Goal: Task Accomplishment & Management: Manage account settings

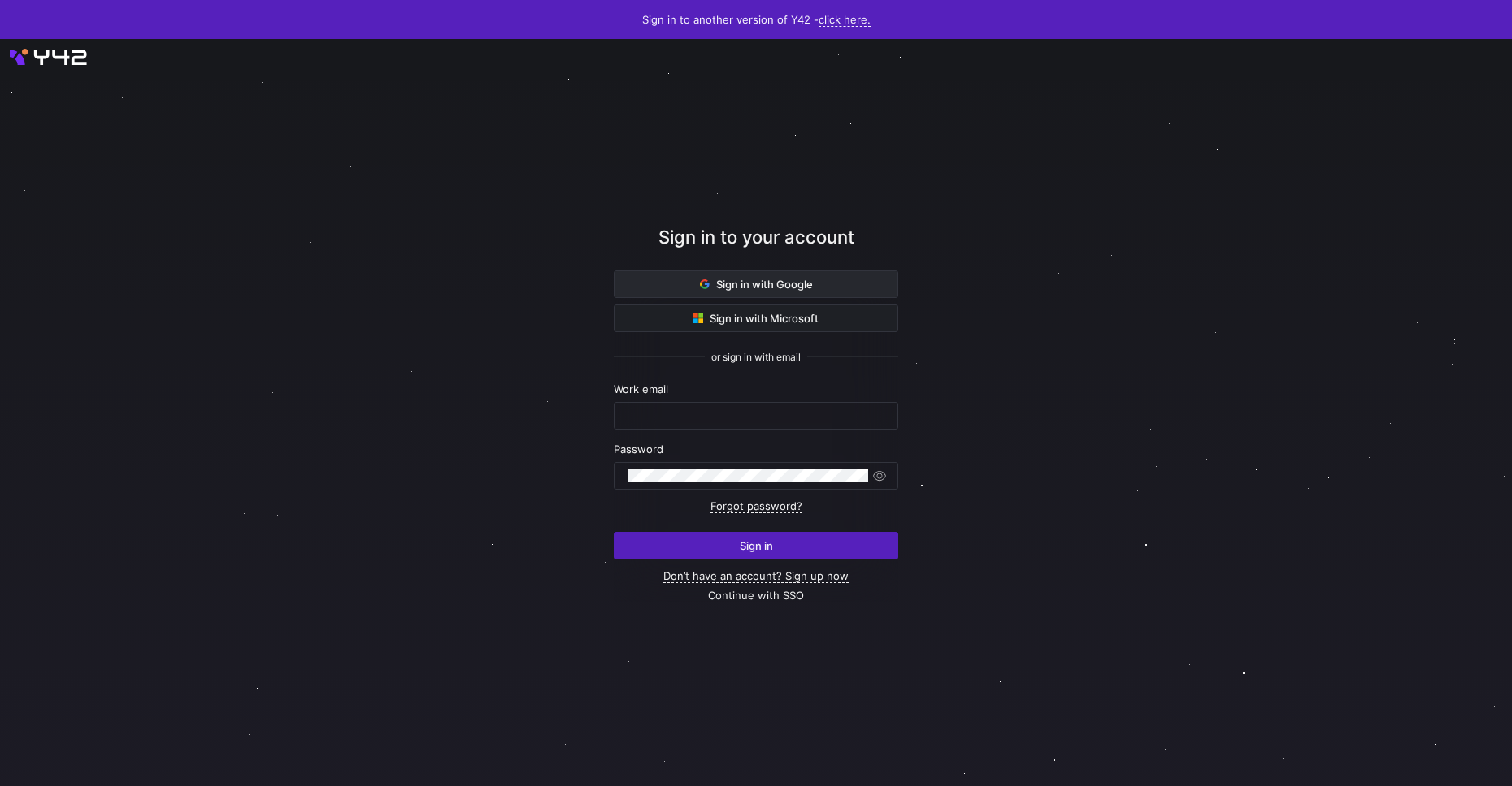
click at [788, 284] on span "Sign in with Google" at bounding box center [756, 284] width 113 height 13
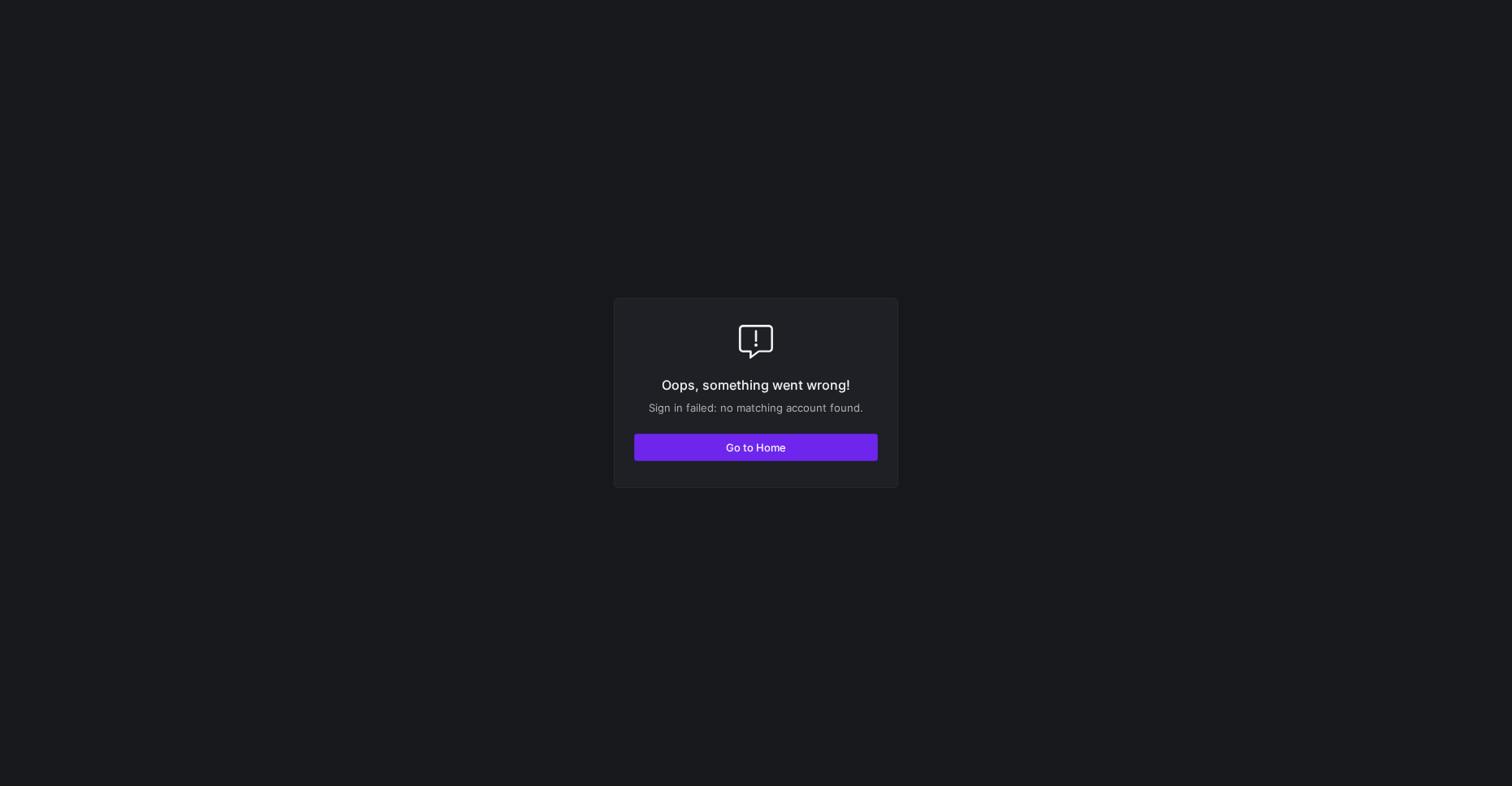
click at [793, 460] on span "button" at bounding box center [756, 447] width 242 height 26
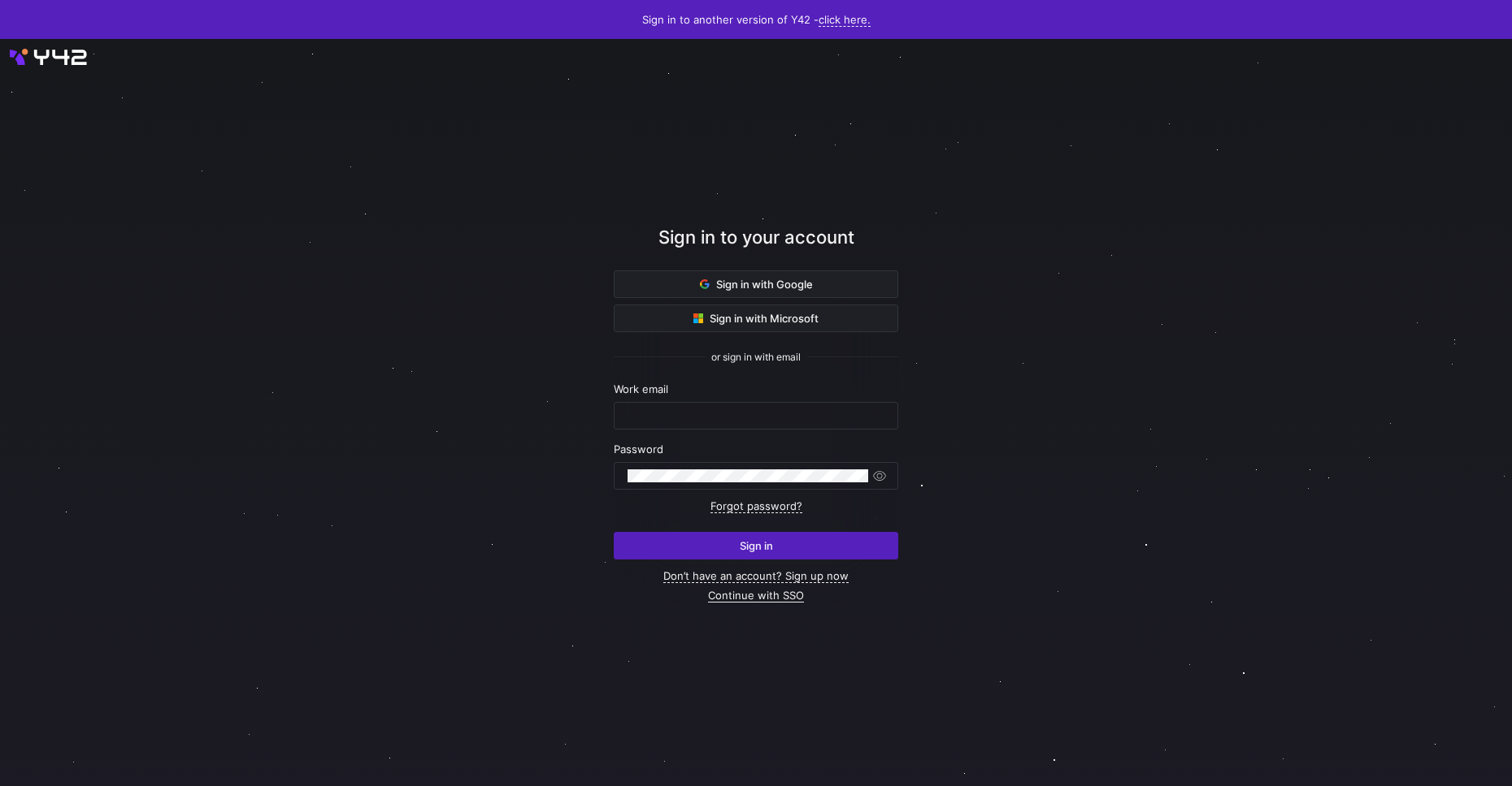
click at [791, 601] on link "Continue with SSO" at bounding box center [756, 596] width 96 height 14
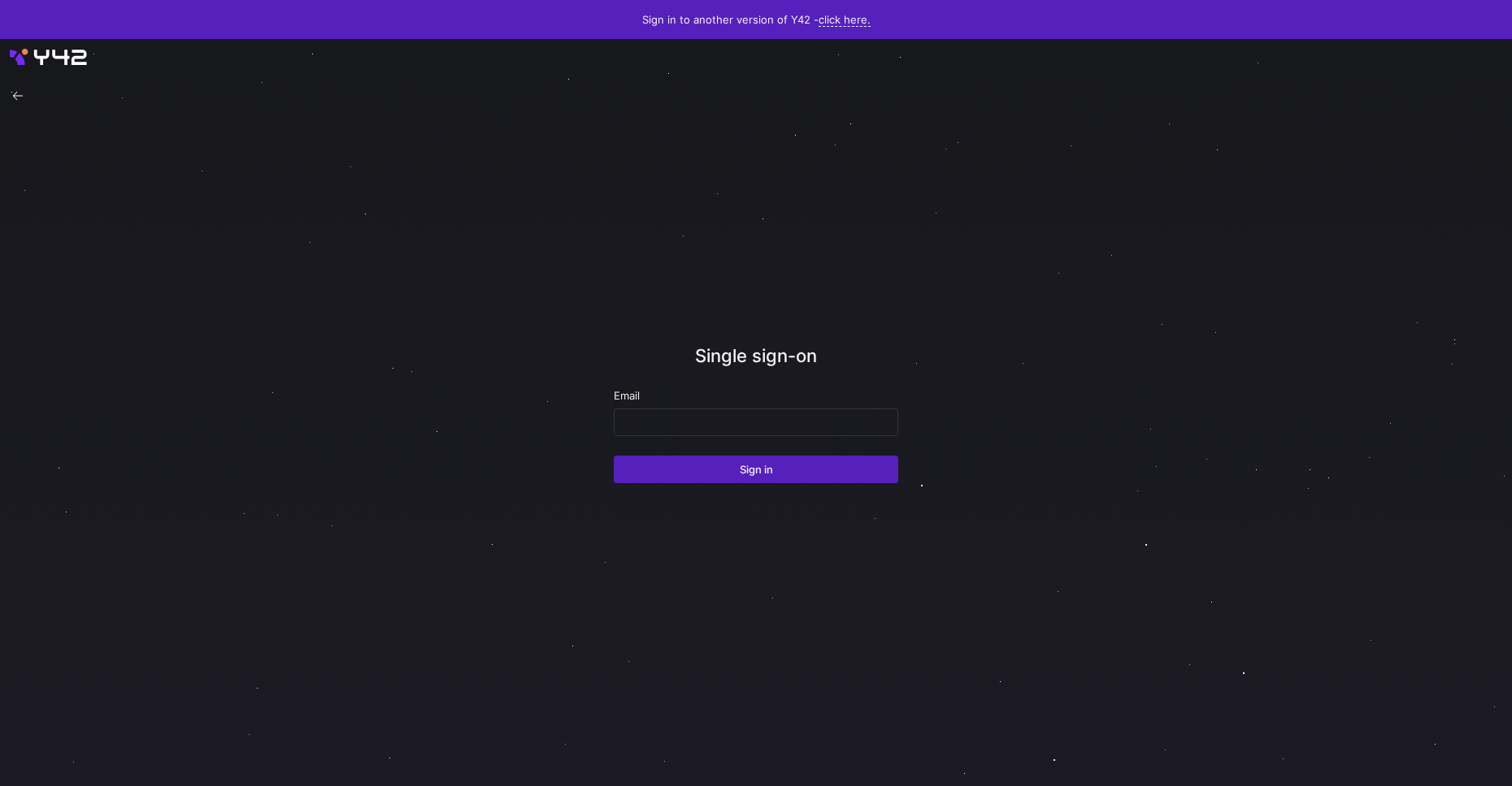
click at [680, 401] on div "Email" at bounding box center [756, 395] width 285 height 13
click at [659, 451] on form "Email Sign in" at bounding box center [756, 436] width 285 height 94
click at [667, 431] on div at bounding box center [755, 422] width 257 height 26
type input "[PERSON_NAME][EMAIL_ADDRESS][DOMAIN_NAME]"
click at [614, 455] on button "Sign in" at bounding box center [756, 469] width 285 height 28
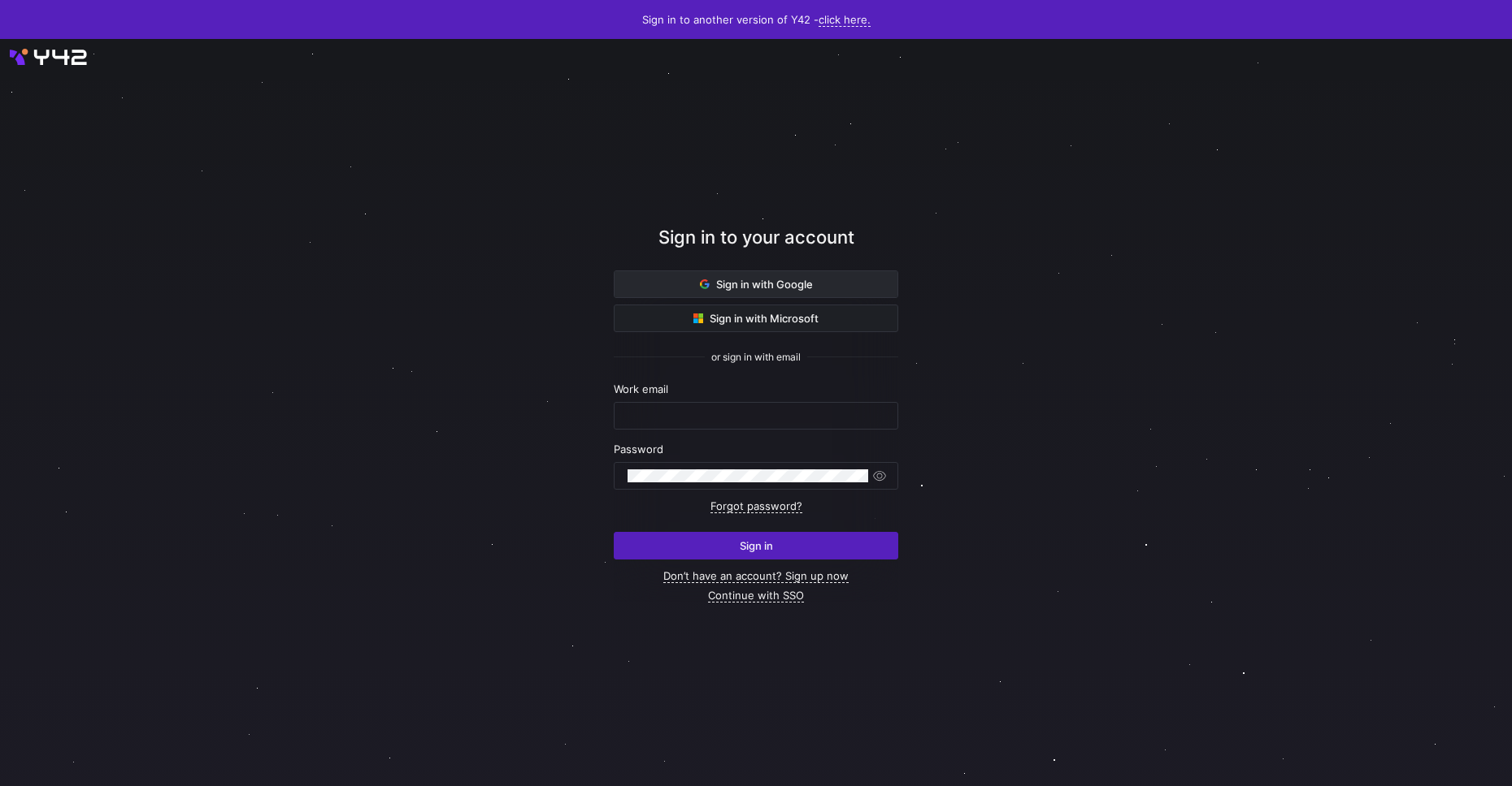
click at [770, 287] on span "Sign in with Google" at bounding box center [756, 284] width 113 height 13
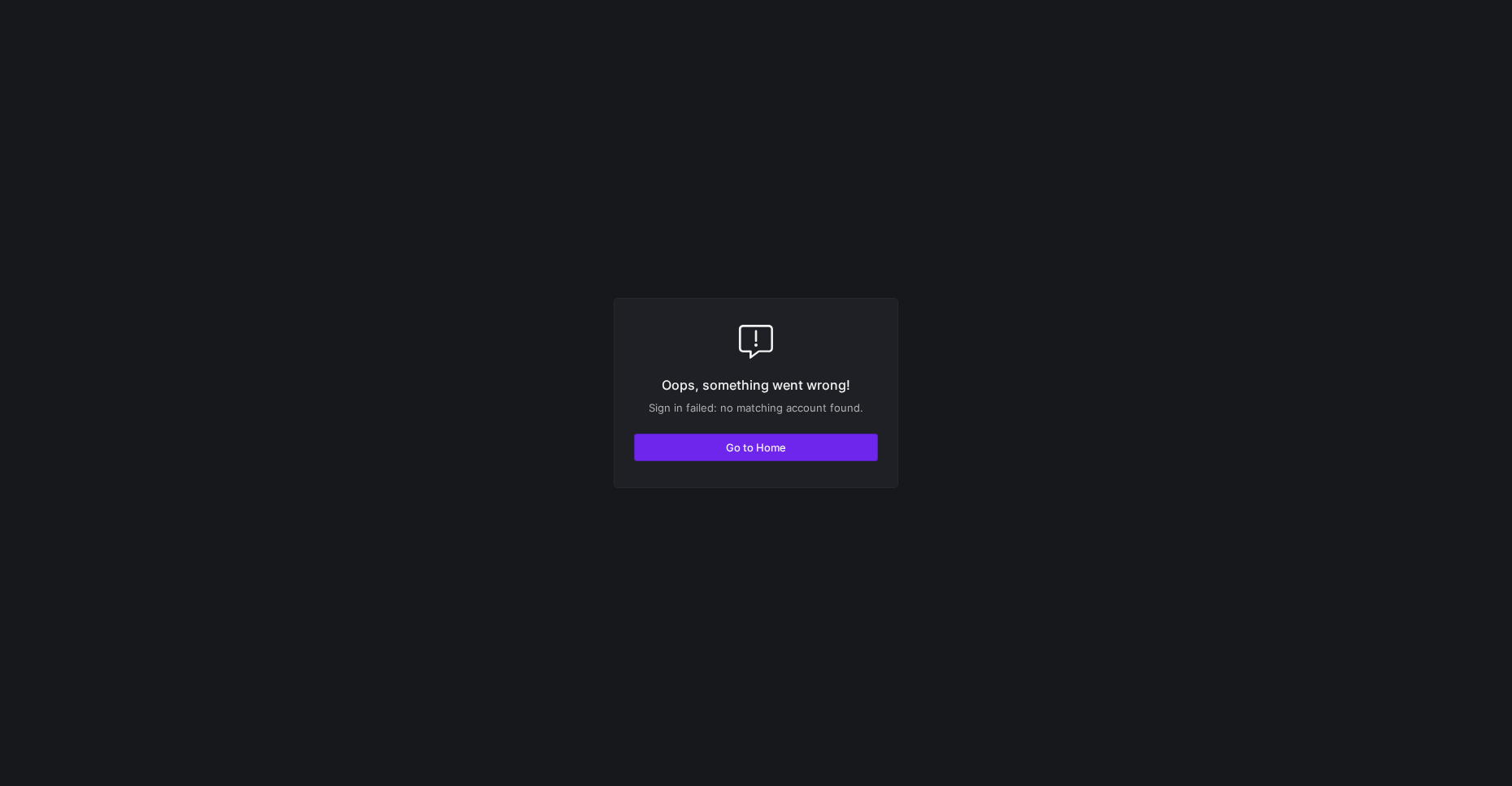
click at [780, 453] on span "Go to Home" at bounding box center [755, 447] width 60 height 13
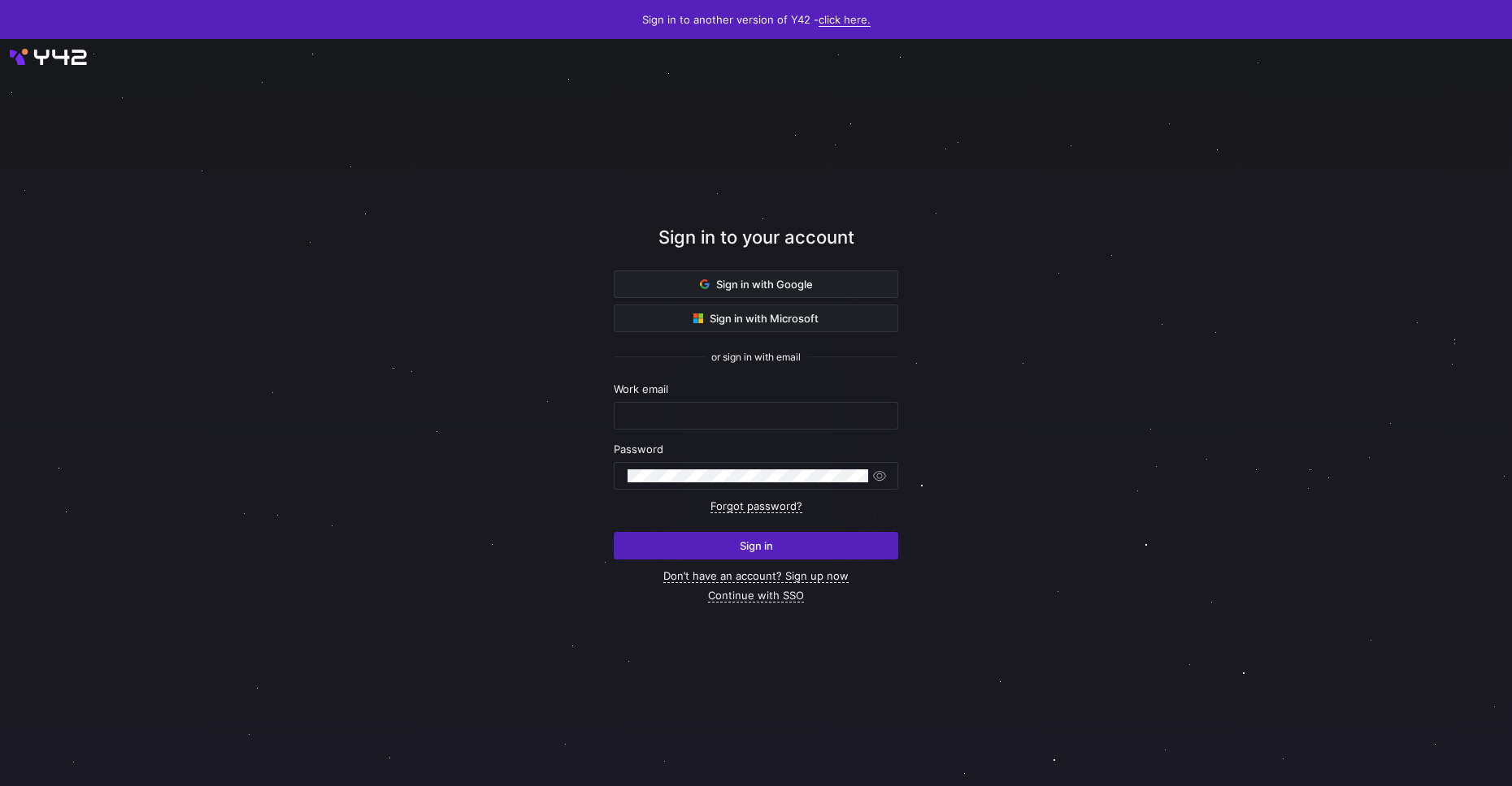
click at [847, 18] on link "click here." at bounding box center [845, 20] width 52 height 14
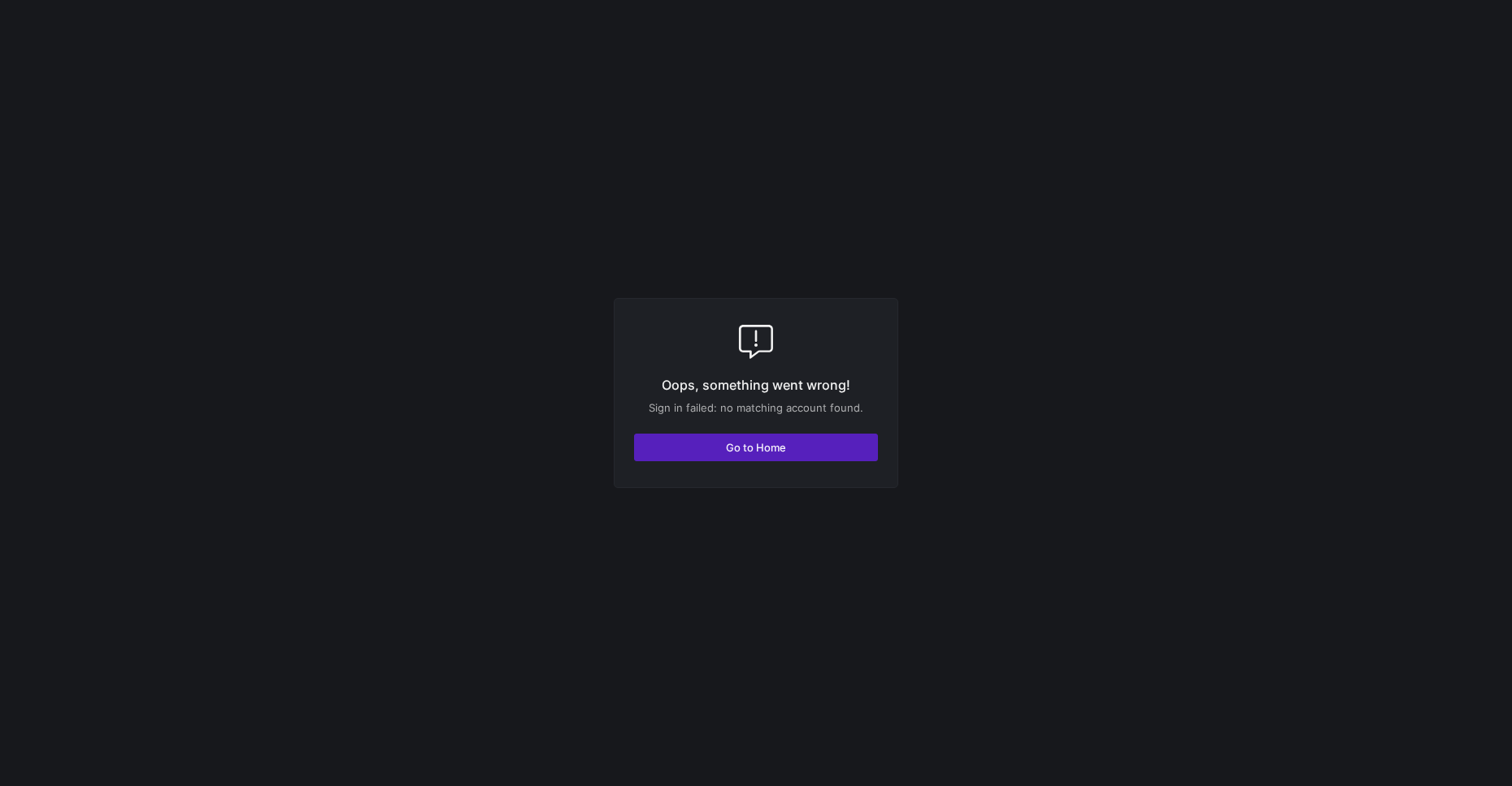
click at [692, 406] on p "Sign in failed: no matching account found." at bounding box center [756, 407] width 244 height 13
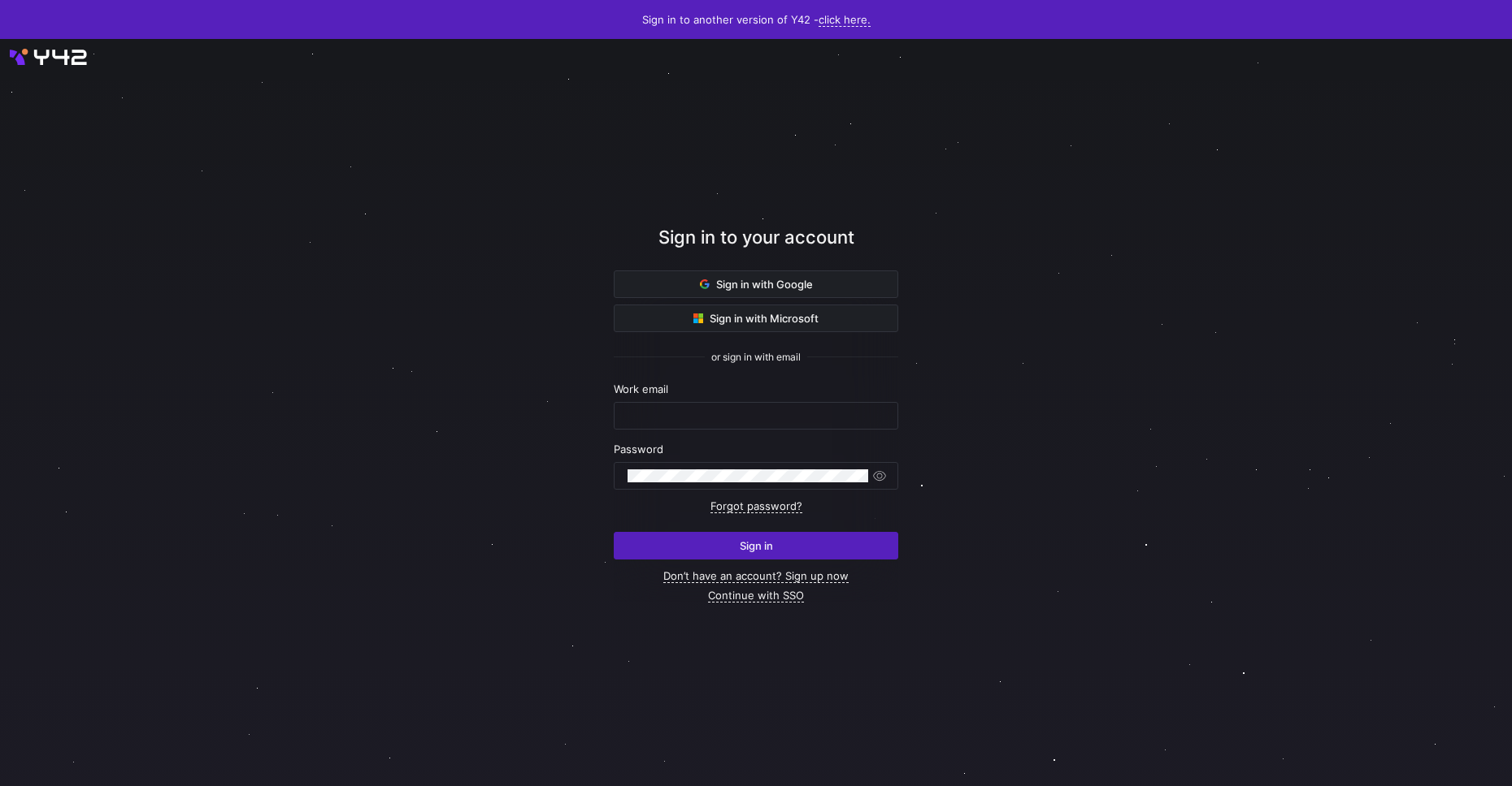
click at [686, 389] on div "Work email" at bounding box center [756, 389] width 285 height 13
click at [699, 403] on div at bounding box center [755, 416] width 257 height 26
click at [747, 599] on link "Continue with SSO" at bounding box center [756, 596] width 96 height 14
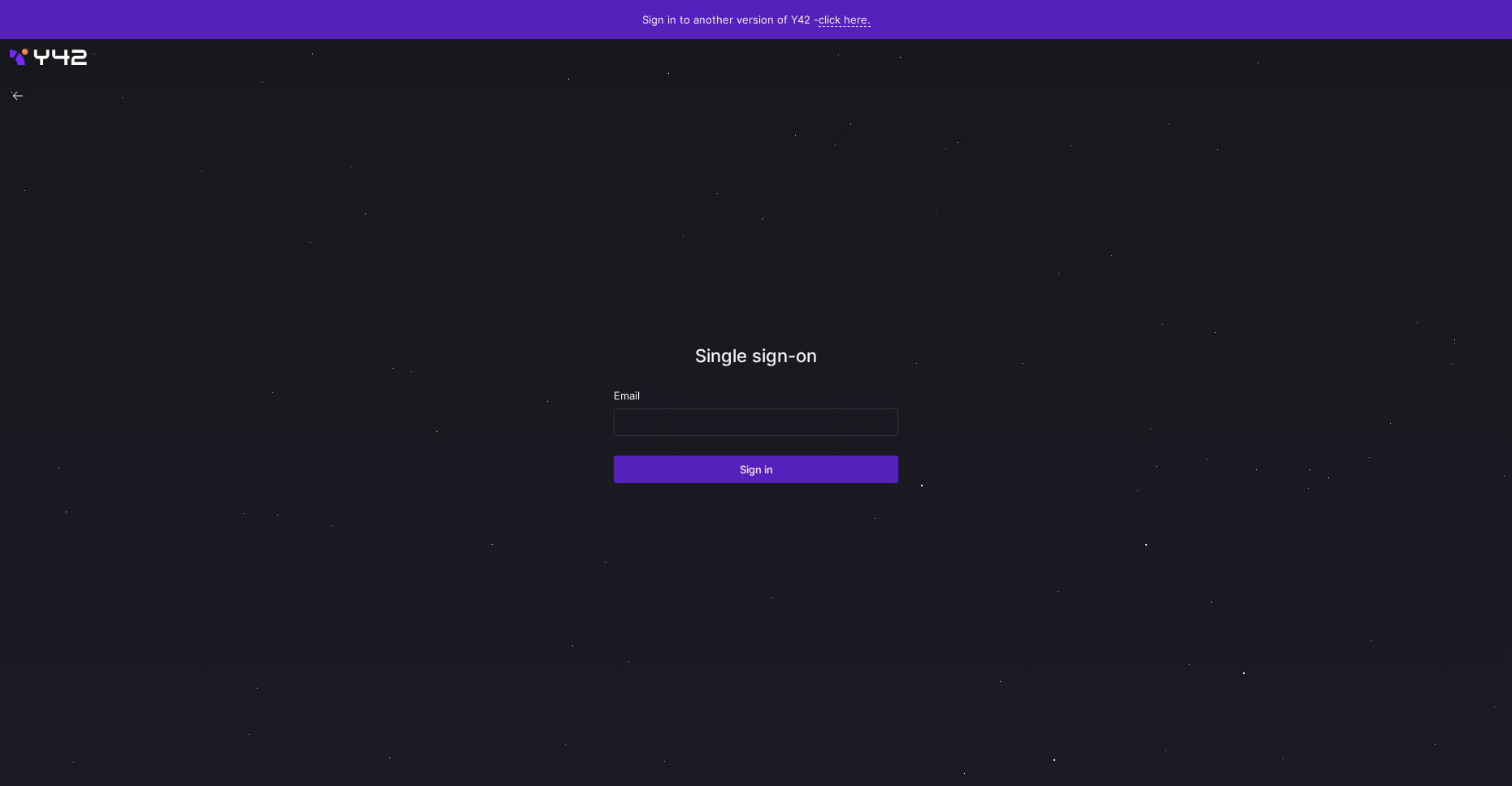
click at [721, 406] on div "Email" at bounding box center [756, 413] width 285 height 47
click at [755, 372] on div "Single sign-on" at bounding box center [756, 366] width 285 height 46
click at [753, 427] on input "email" at bounding box center [755, 422] width 257 height 13
type input "davood@modular.com"
click at [614, 455] on button "Sign in" at bounding box center [756, 469] width 285 height 28
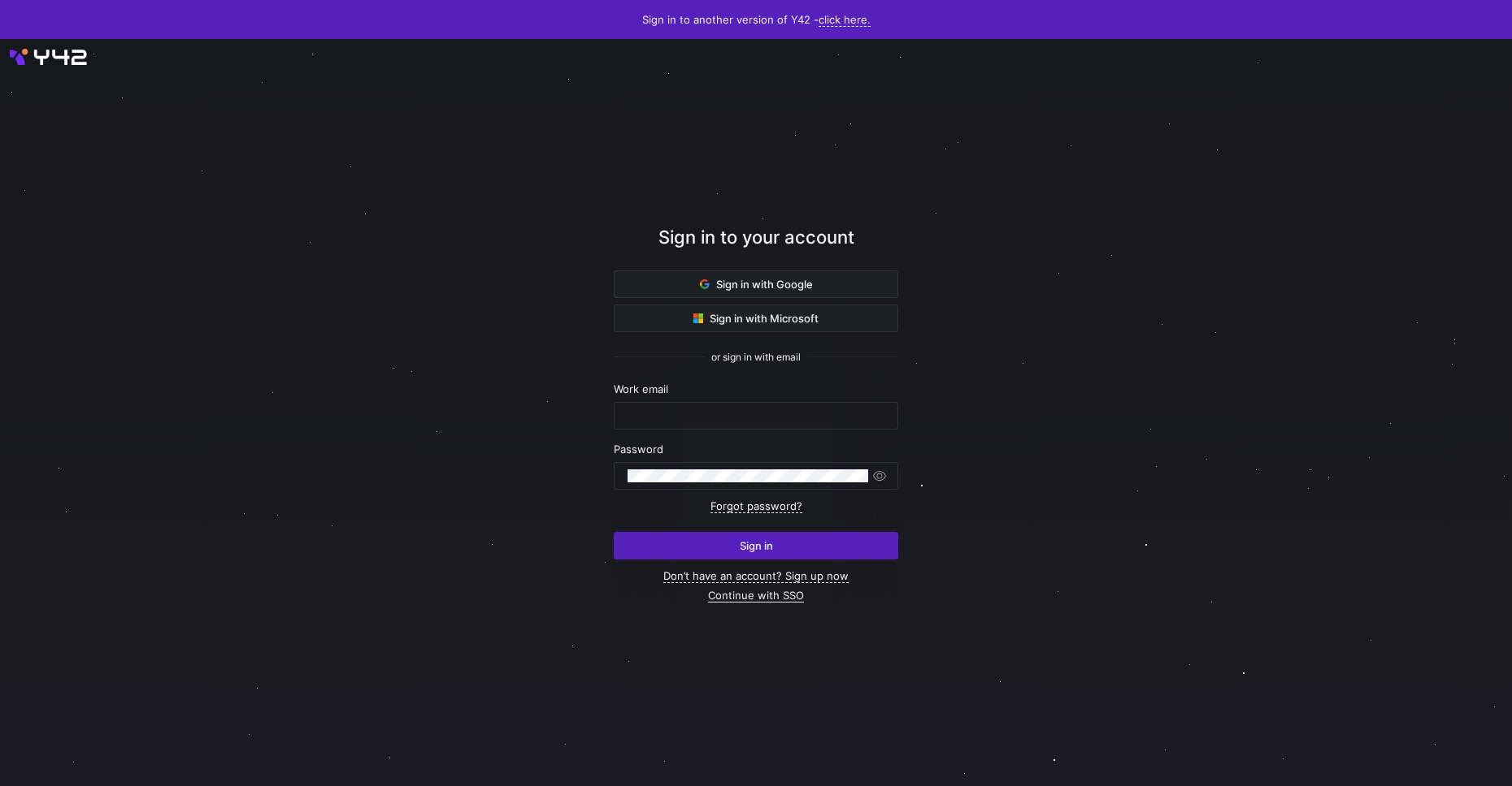
click at [772, 589] on link "Continue with SSO" at bounding box center [756, 596] width 96 height 14
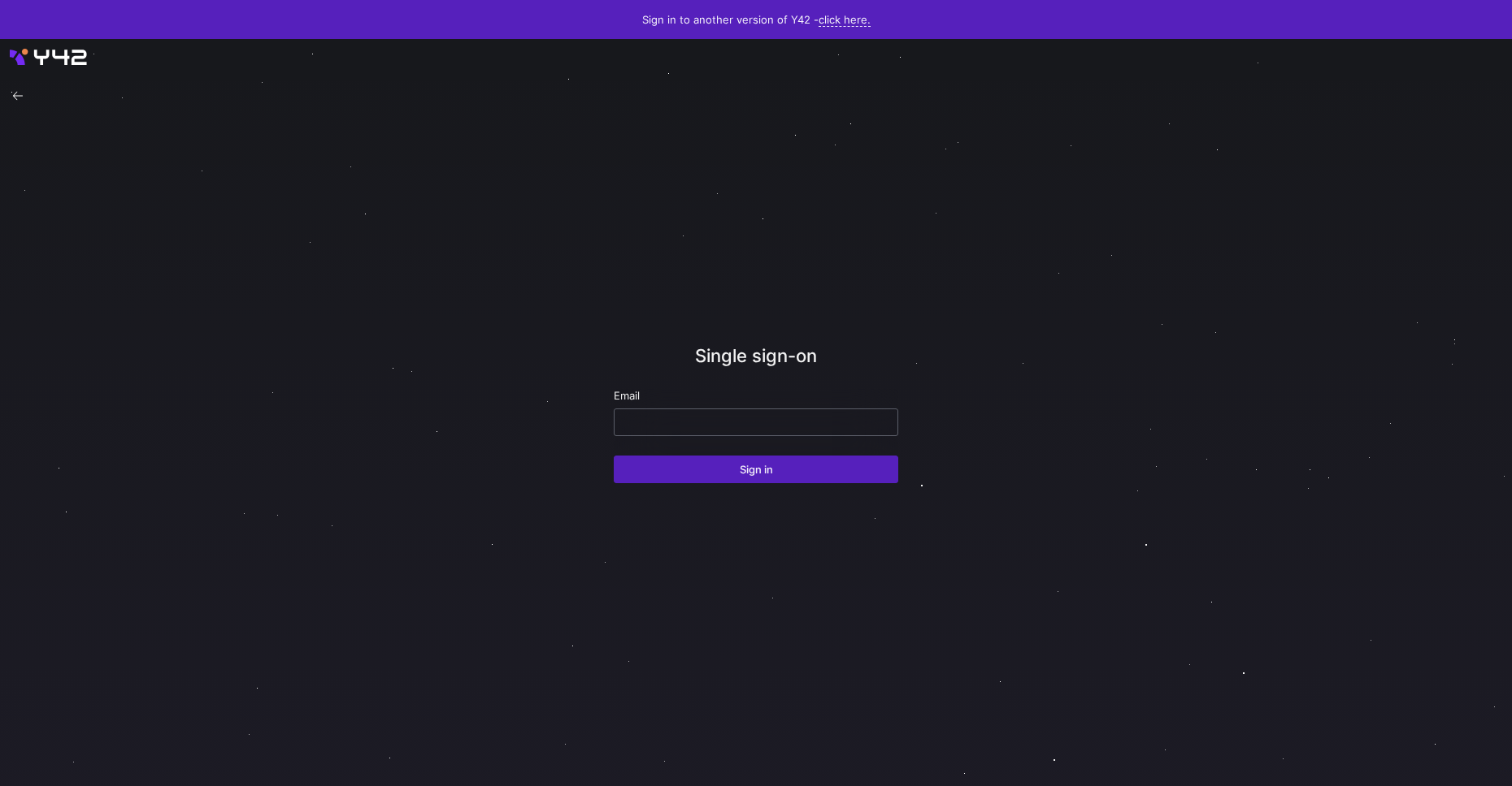
click at [800, 417] on input "email" at bounding box center [755, 422] width 257 height 13
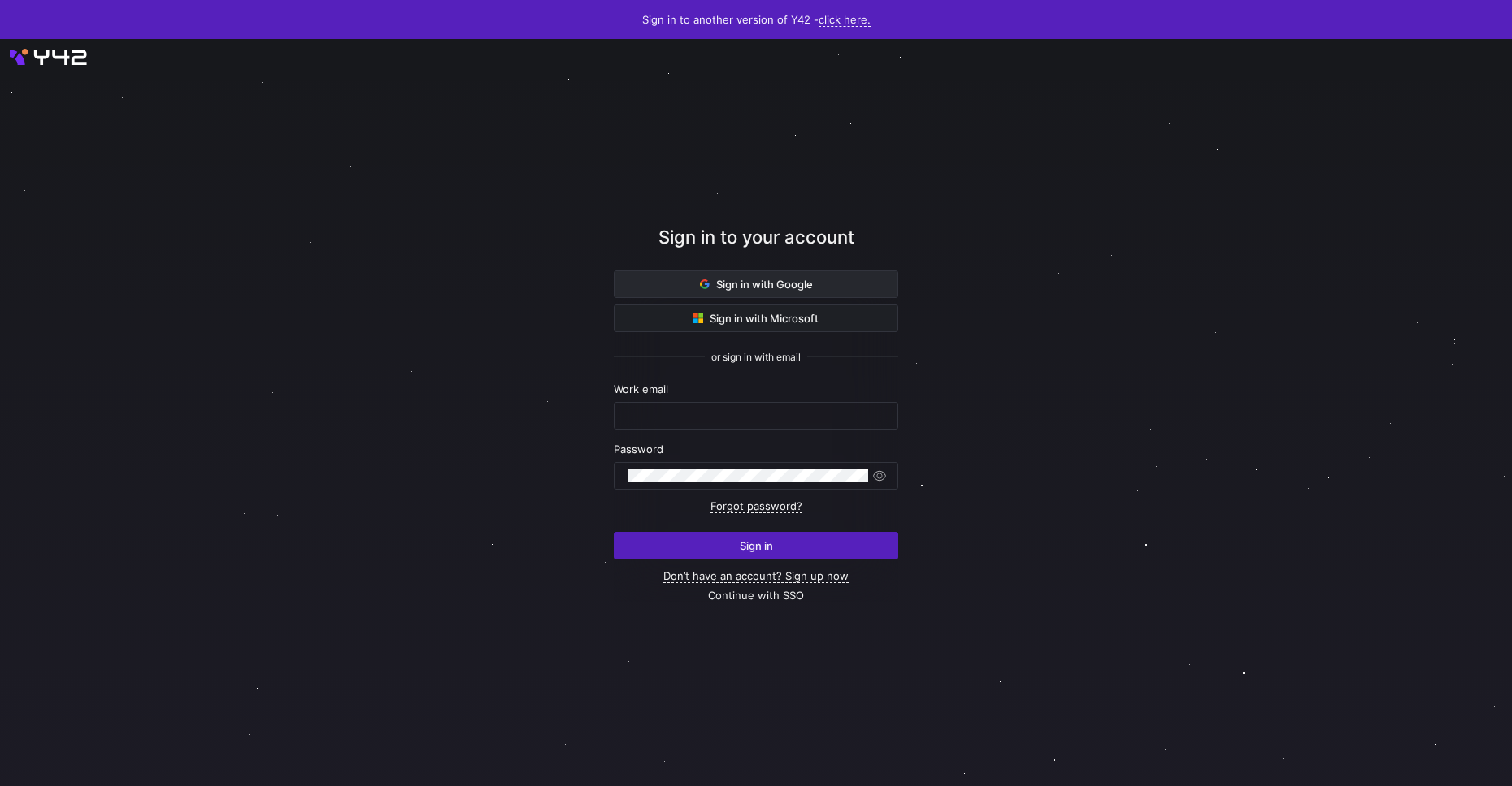
click at [744, 285] on span "Sign in with Google" at bounding box center [756, 284] width 113 height 13
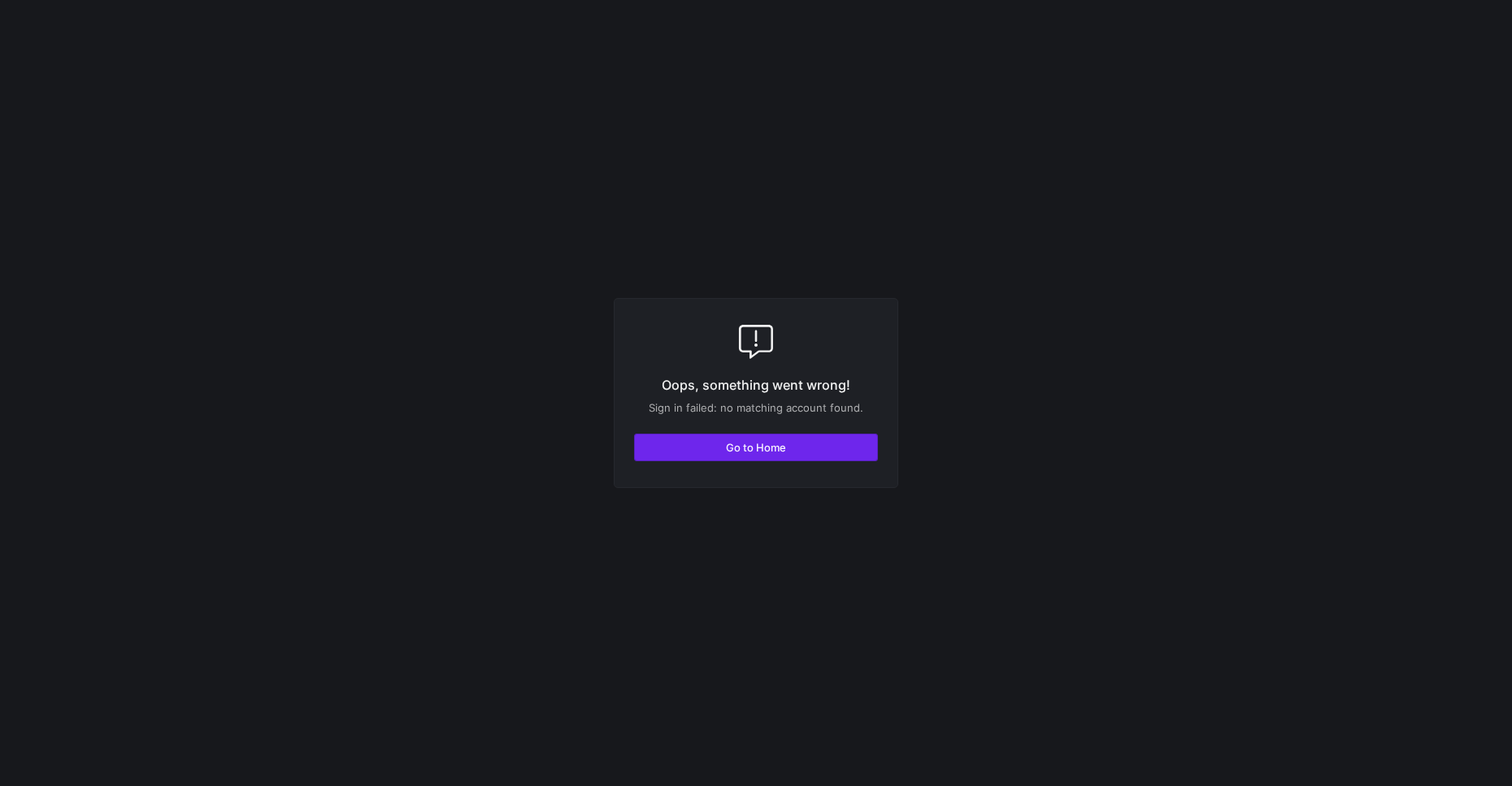
click at [782, 452] on span "Go to Home" at bounding box center [755, 447] width 60 height 13
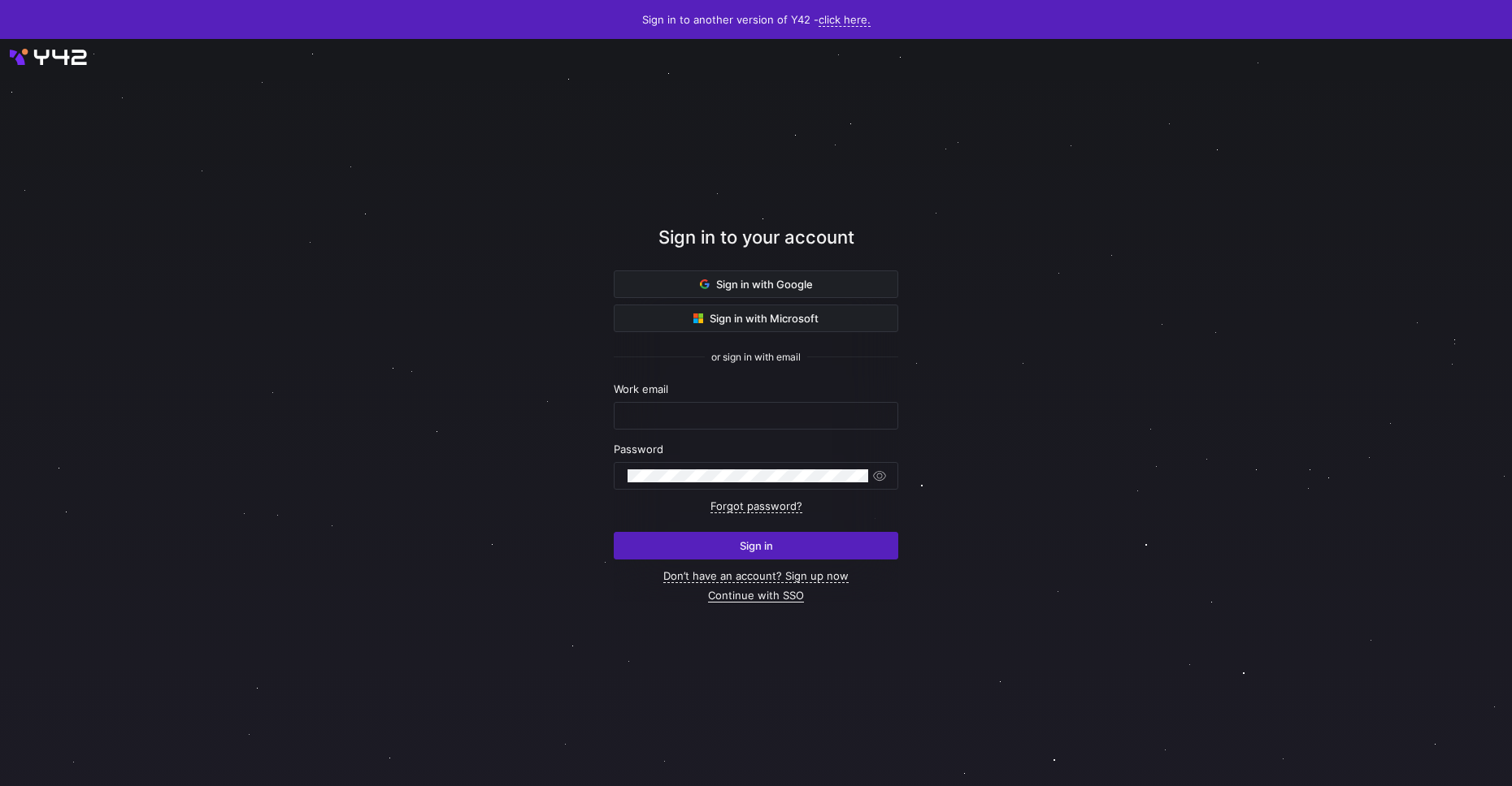
click at [780, 595] on link "Continue with SSO" at bounding box center [756, 596] width 96 height 14
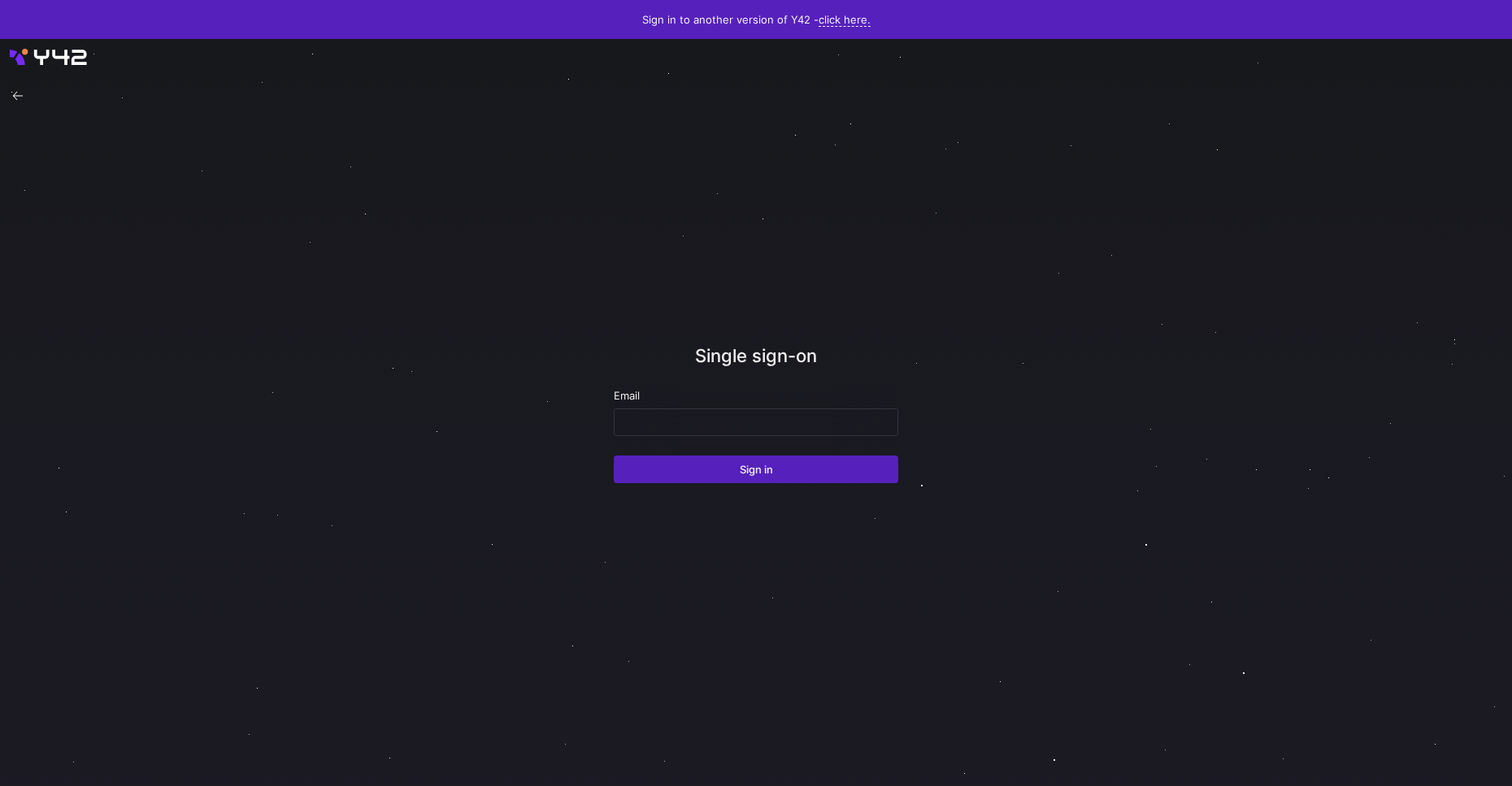
click at [751, 392] on div "Email" at bounding box center [756, 395] width 285 height 13
click at [752, 420] on input "email" at bounding box center [755, 422] width 257 height 13
click at [759, 429] on input "[PERSON_NAME][EMAIL_ADDRESS][DOMAIN_NAME]" at bounding box center [755, 422] width 257 height 13
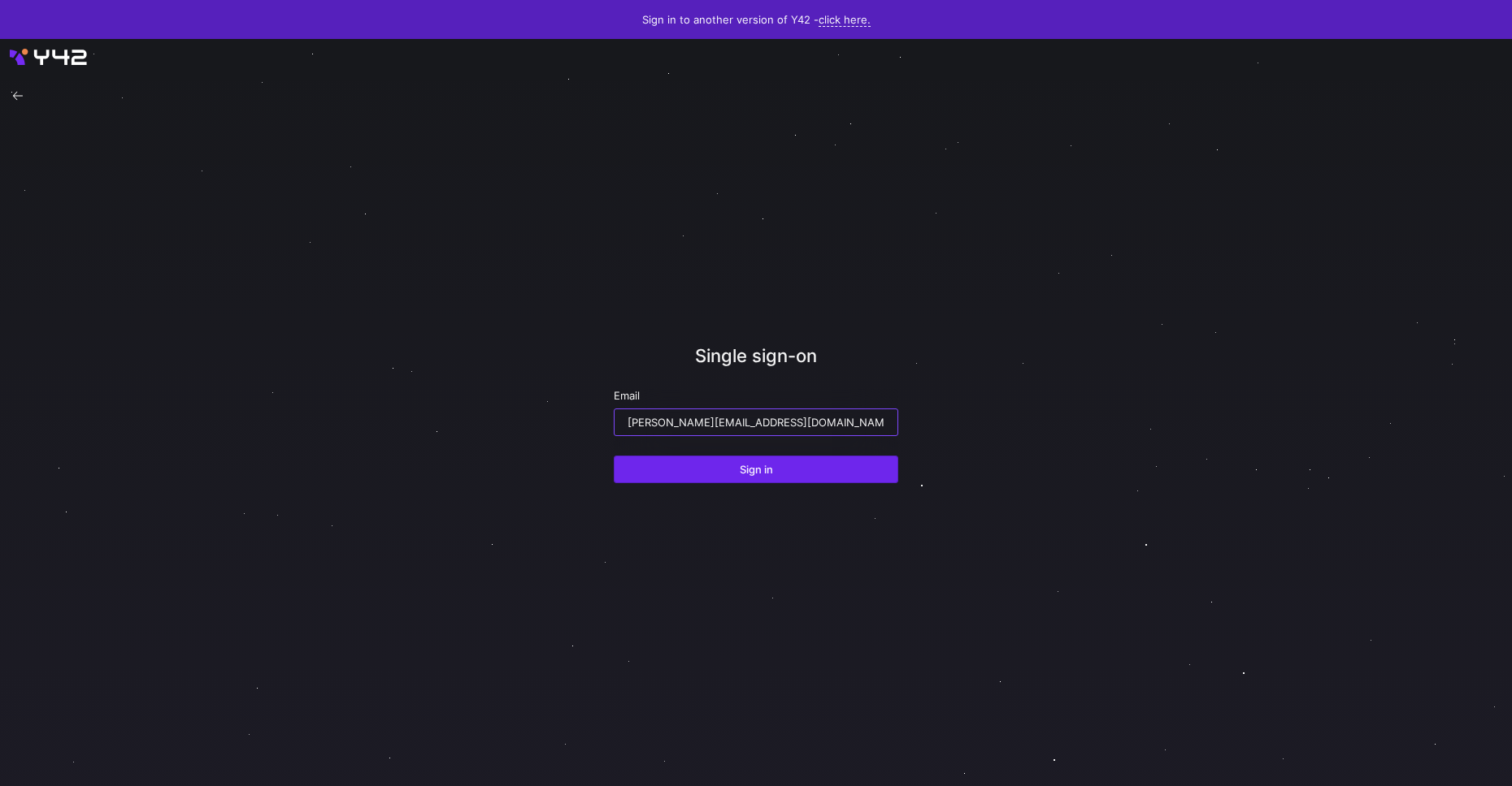
type input "davood@modular.com"
click at [764, 482] on button "Sign in" at bounding box center [756, 469] width 285 height 28
click at [767, 475] on span "Sign in" at bounding box center [756, 469] width 33 height 13
click at [833, 436] on div "davood@modular.com" at bounding box center [756, 422] width 285 height 28
click at [752, 463] on span "Sign in" at bounding box center [756, 468] width 33 height 13
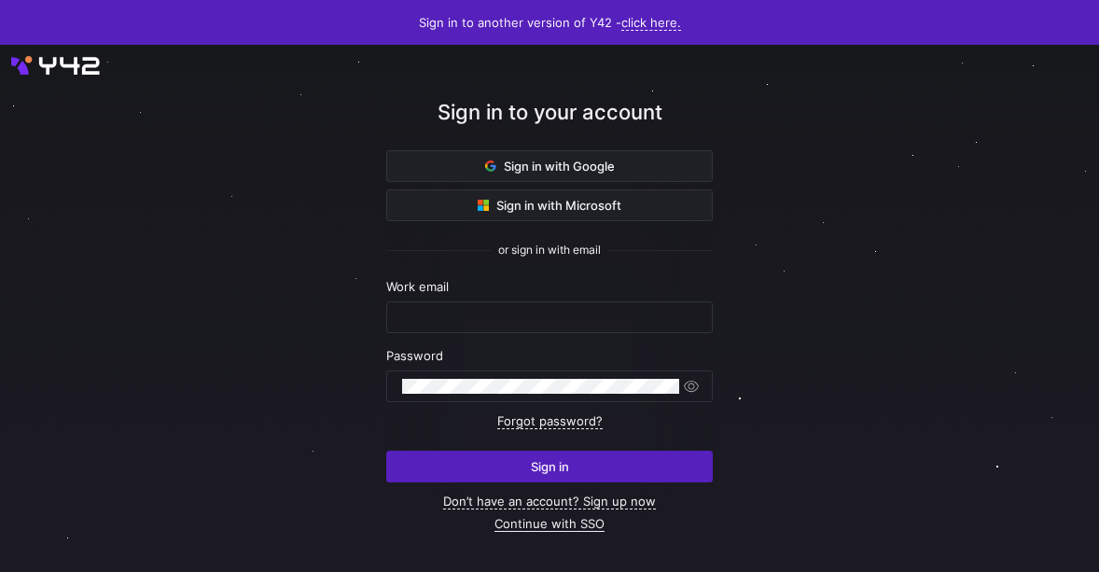
click at [570, 528] on link "Continue with SSO" at bounding box center [550, 524] width 110 height 16
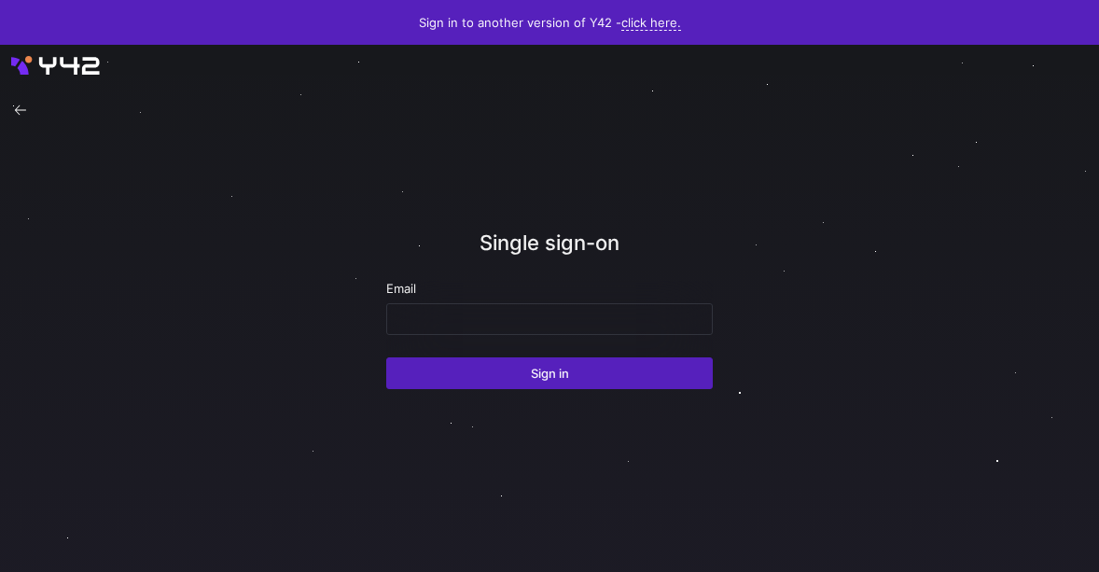
click at [557, 283] on div "Email" at bounding box center [549, 288] width 327 height 15
click at [555, 293] on div "Email" at bounding box center [549, 288] width 327 height 15
click at [552, 305] on div at bounding box center [549, 319] width 295 height 30
click at [546, 320] on input "email" at bounding box center [549, 319] width 295 height 15
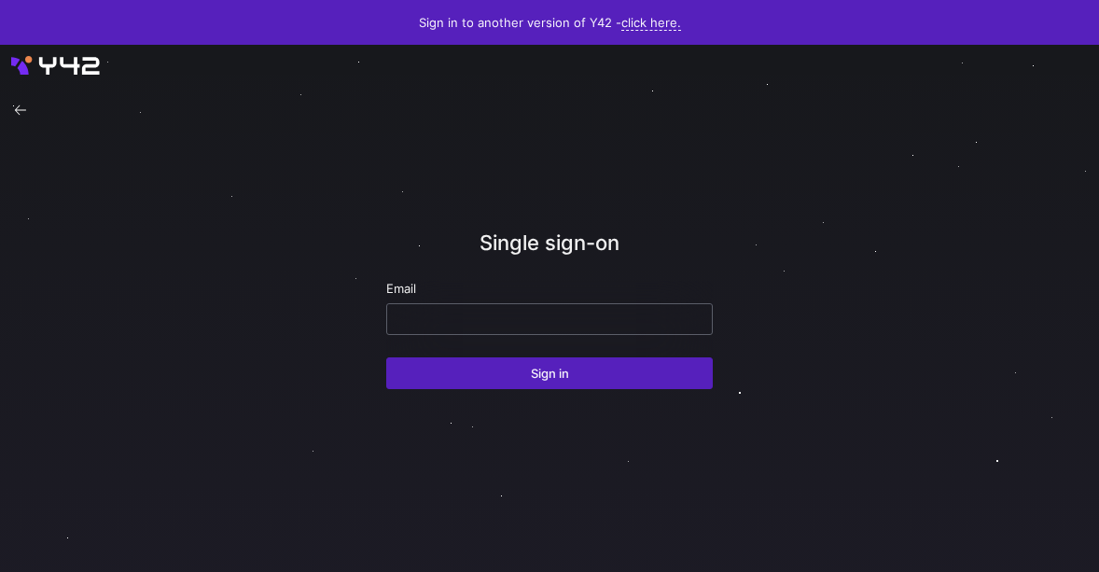
click at [549, 324] on input "email" at bounding box center [549, 319] width 295 height 15
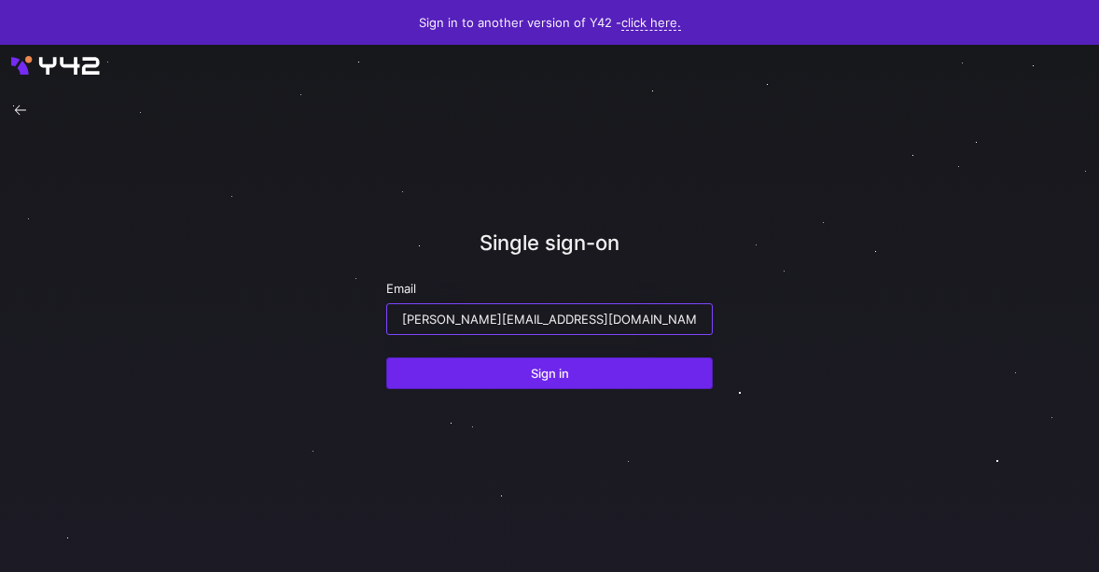
type input "davood@modular.com"
click at [551, 377] on span "Sign in" at bounding box center [550, 373] width 38 height 15
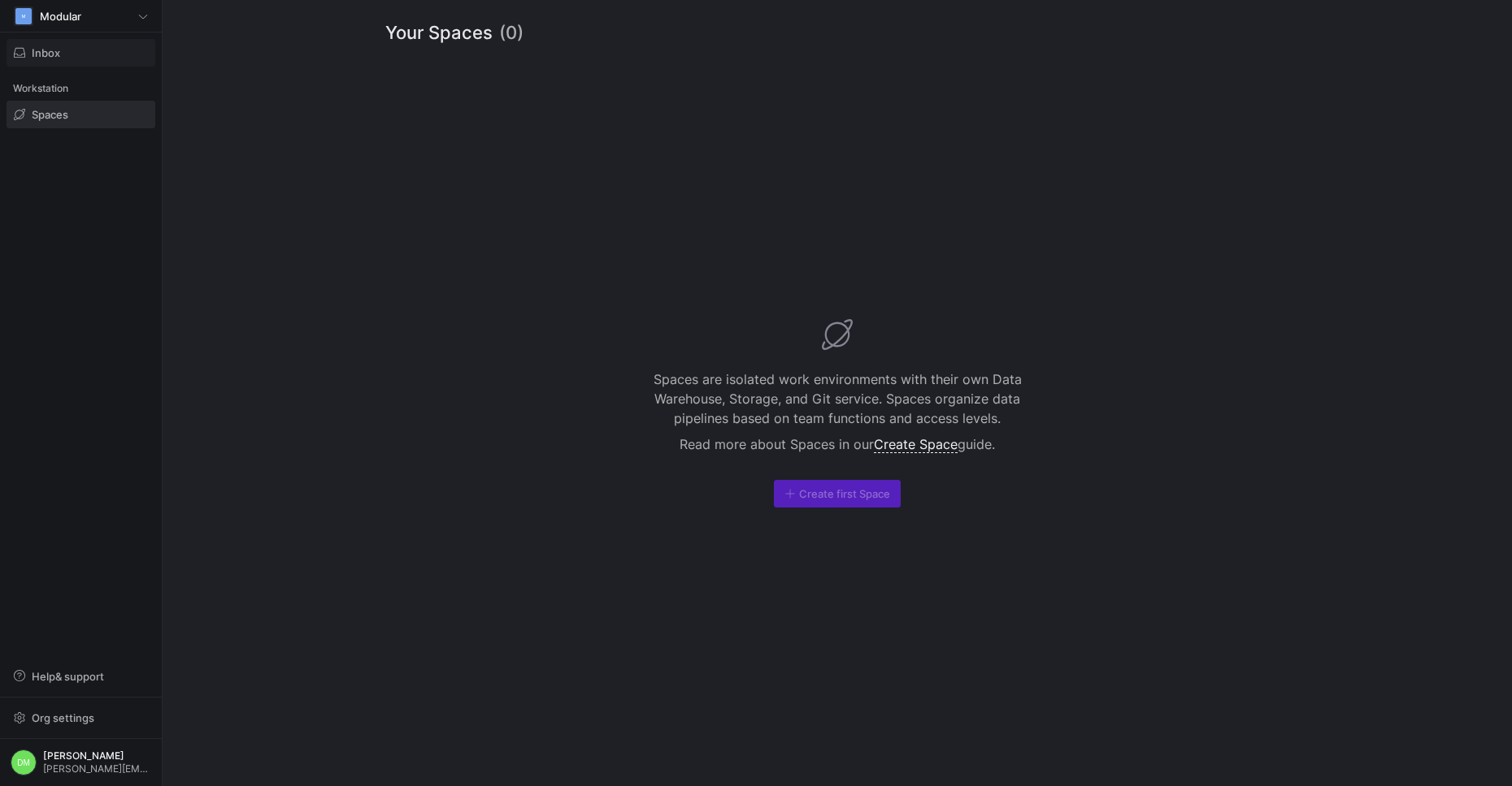
click at [38, 48] on span "Inbox" at bounding box center [45, 52] width 29 height 13
click at [82, 22] on div at bounding box center [756, 393] width 1512 height 786
click at [85, 19] on div "M Modular" at bounding box center [81, 16] width 134 height 19
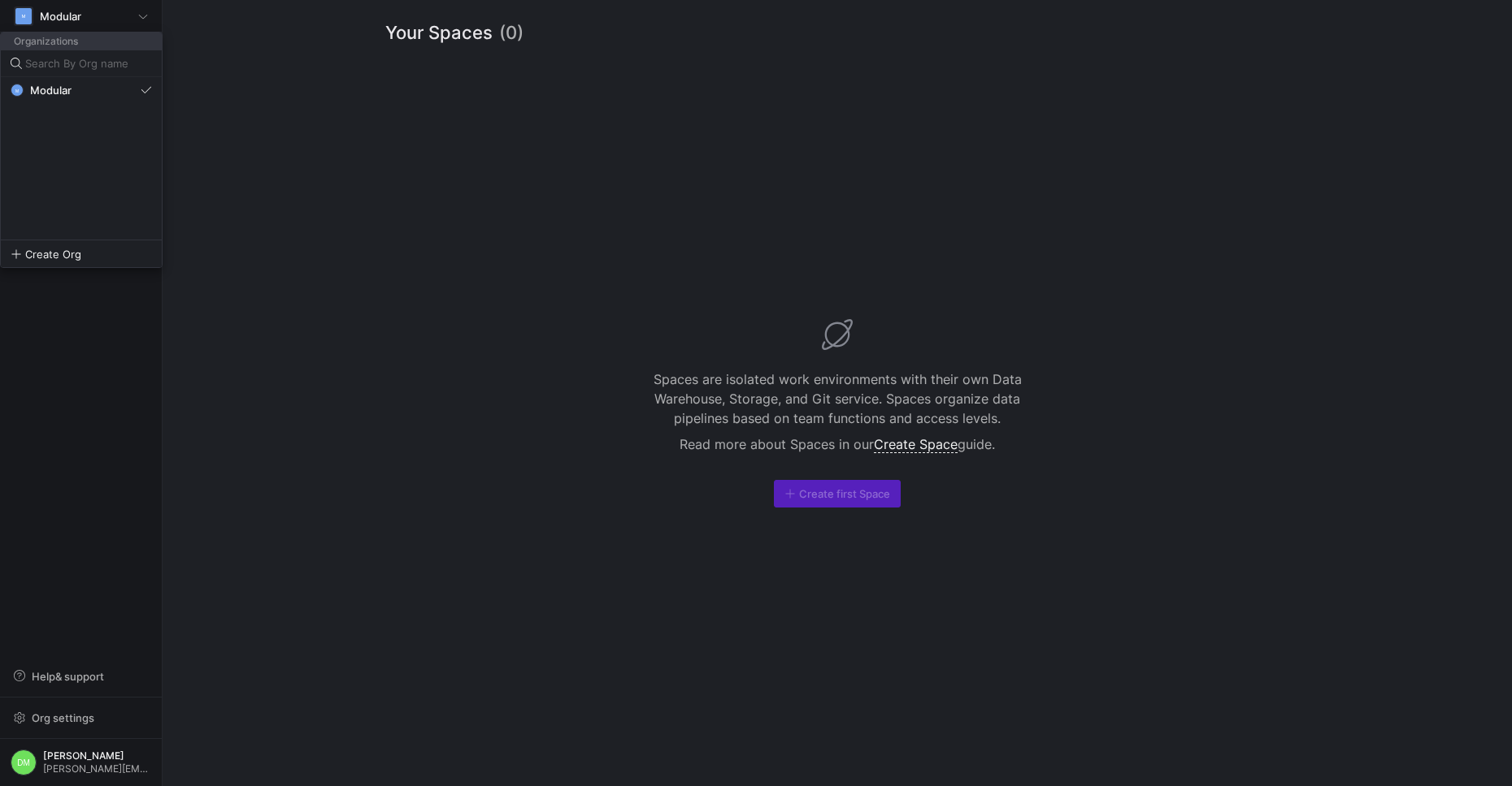
click at [786, 296] on div at bounding box center [756, 393] width 1512 height 786
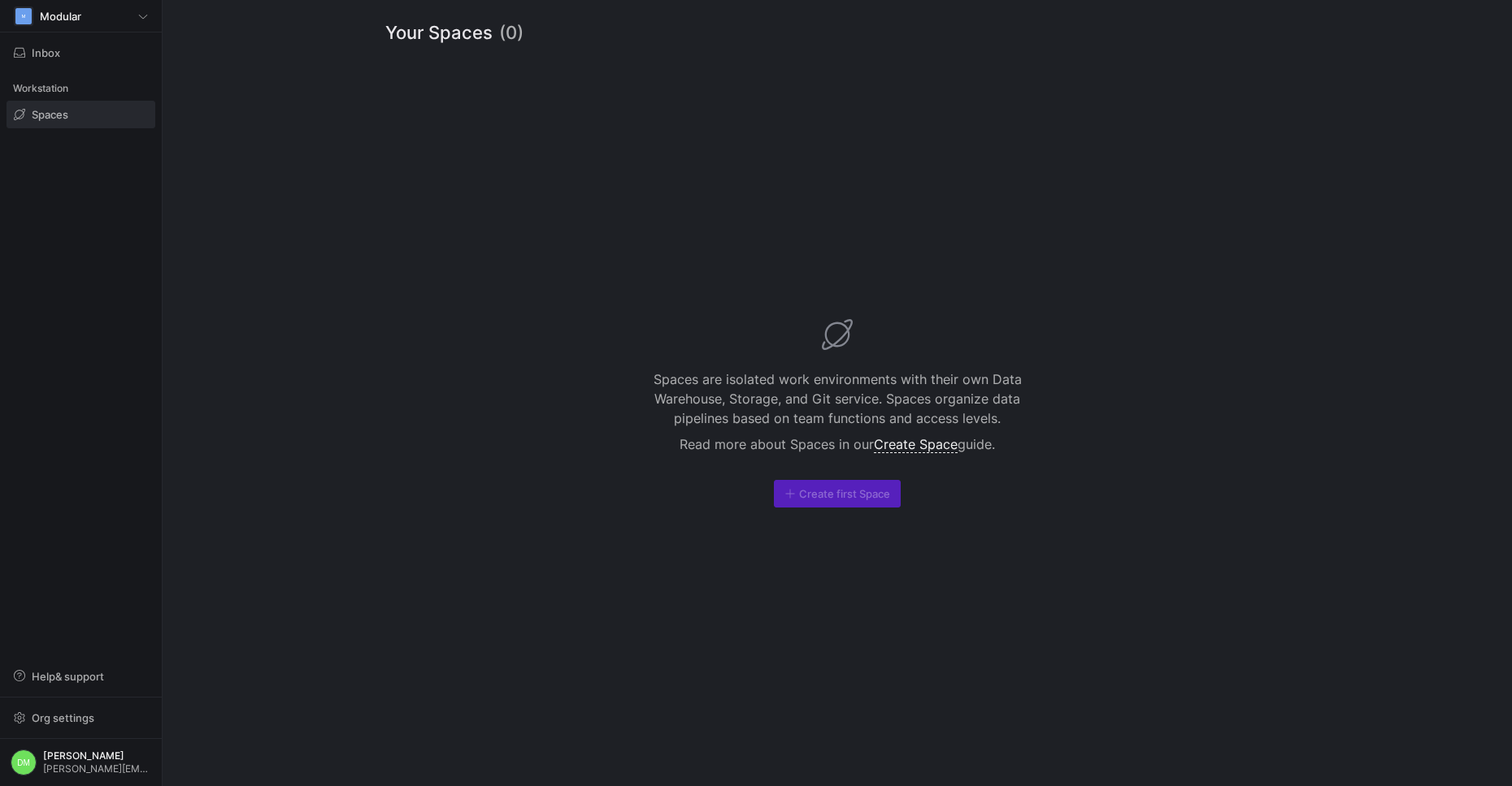
click at [469, 44] on span "Your Spaces" at bounding box center [438, 32] width 107 height 27
click at [62, 123] on span at bounding box center [80, 115] width 147 height 26
click at [51, 104] on span at bounding box center [80, 115] width 147 height 26
click at [192, 59] on y42-org-space-overview "Your Spaces (0) Spaces are isolated work environments with their own Data Wareh…" at bounding box center [837, 393] width 1349 height 786
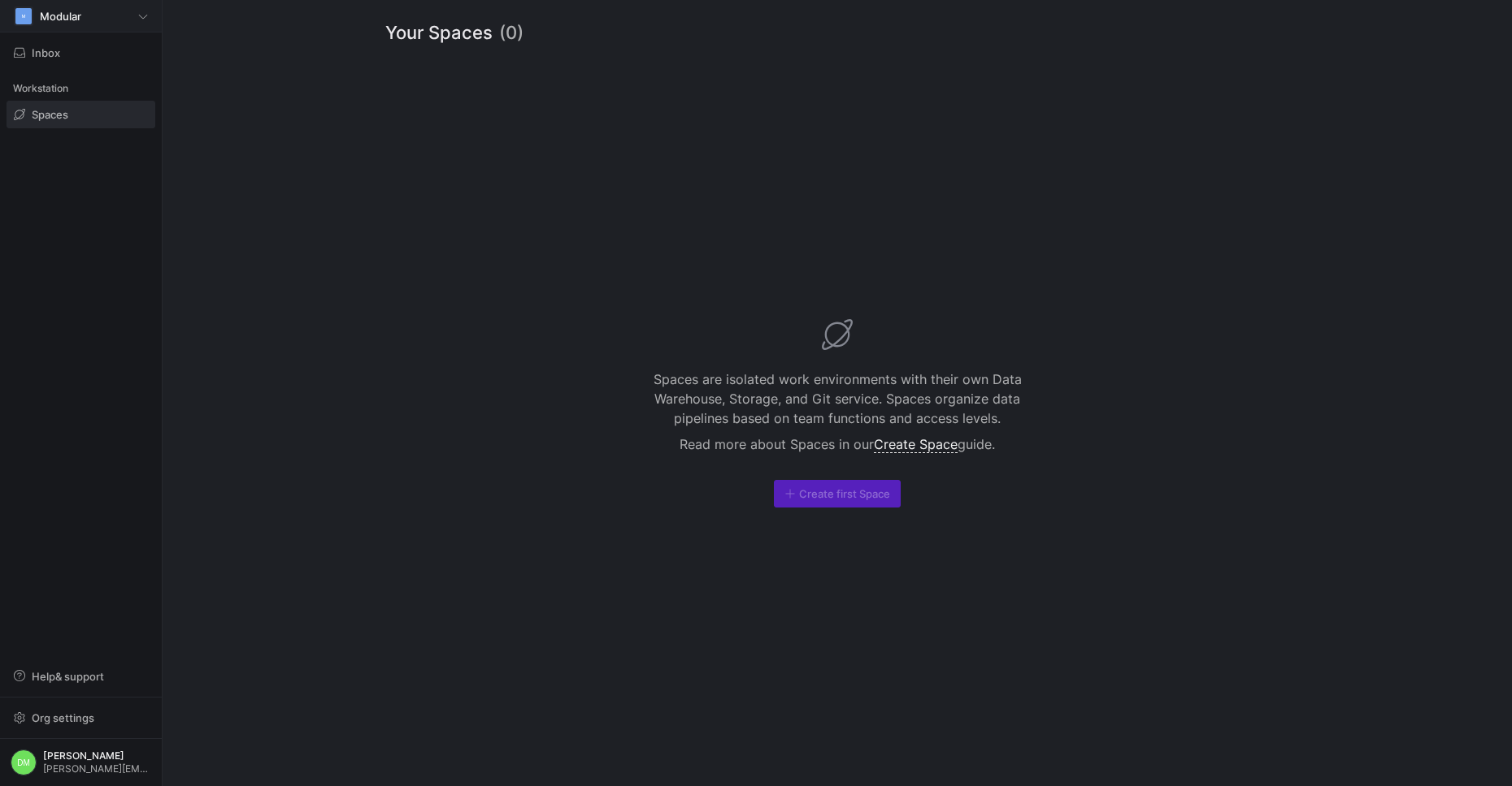
click at [147, 24] on div "M Modular" at bounding box center [81, 16] width 134 height 19
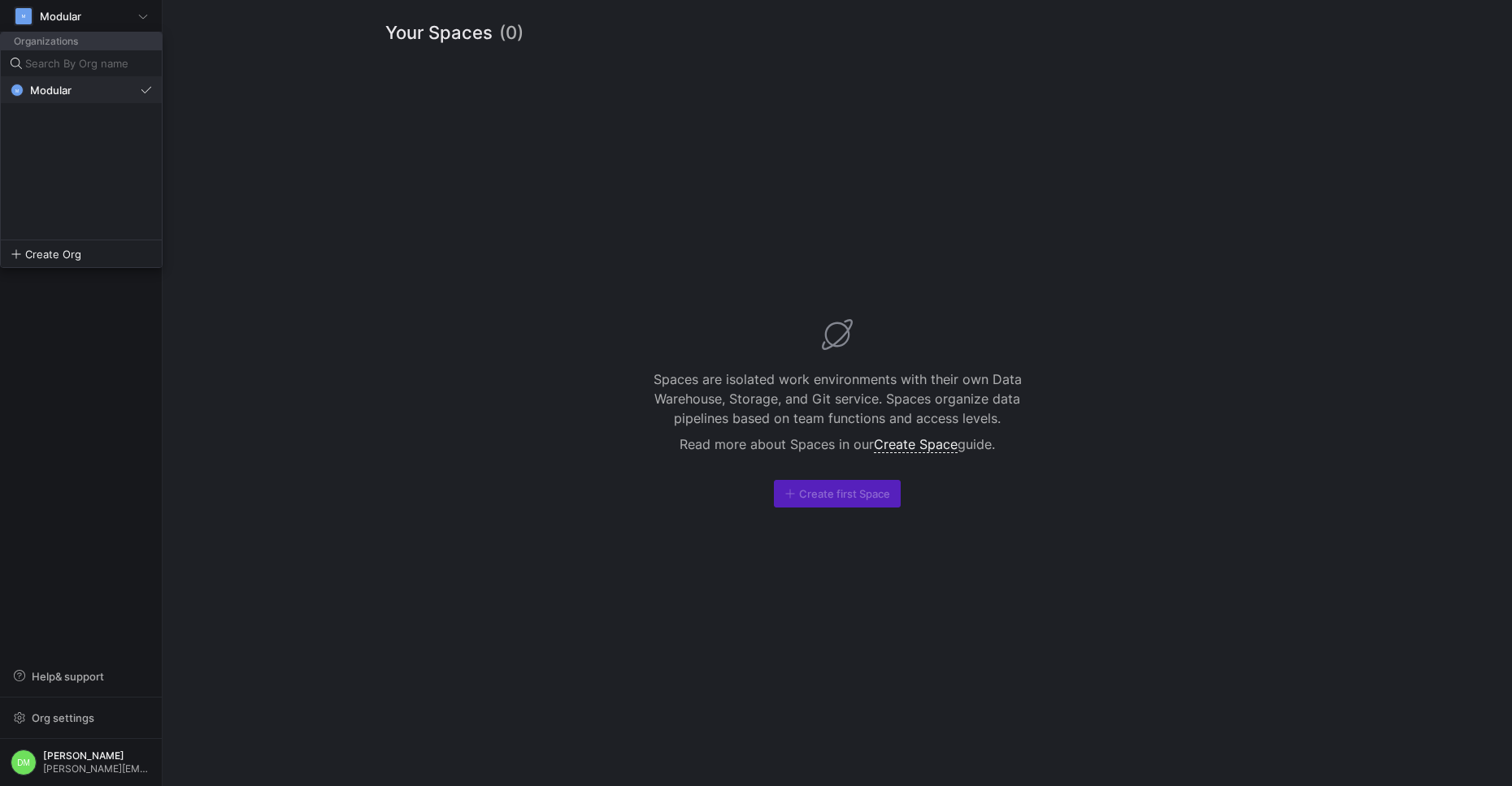
click at [78, 101] on button "M Modular" at bounding box center [81, 91] width 161 height 26
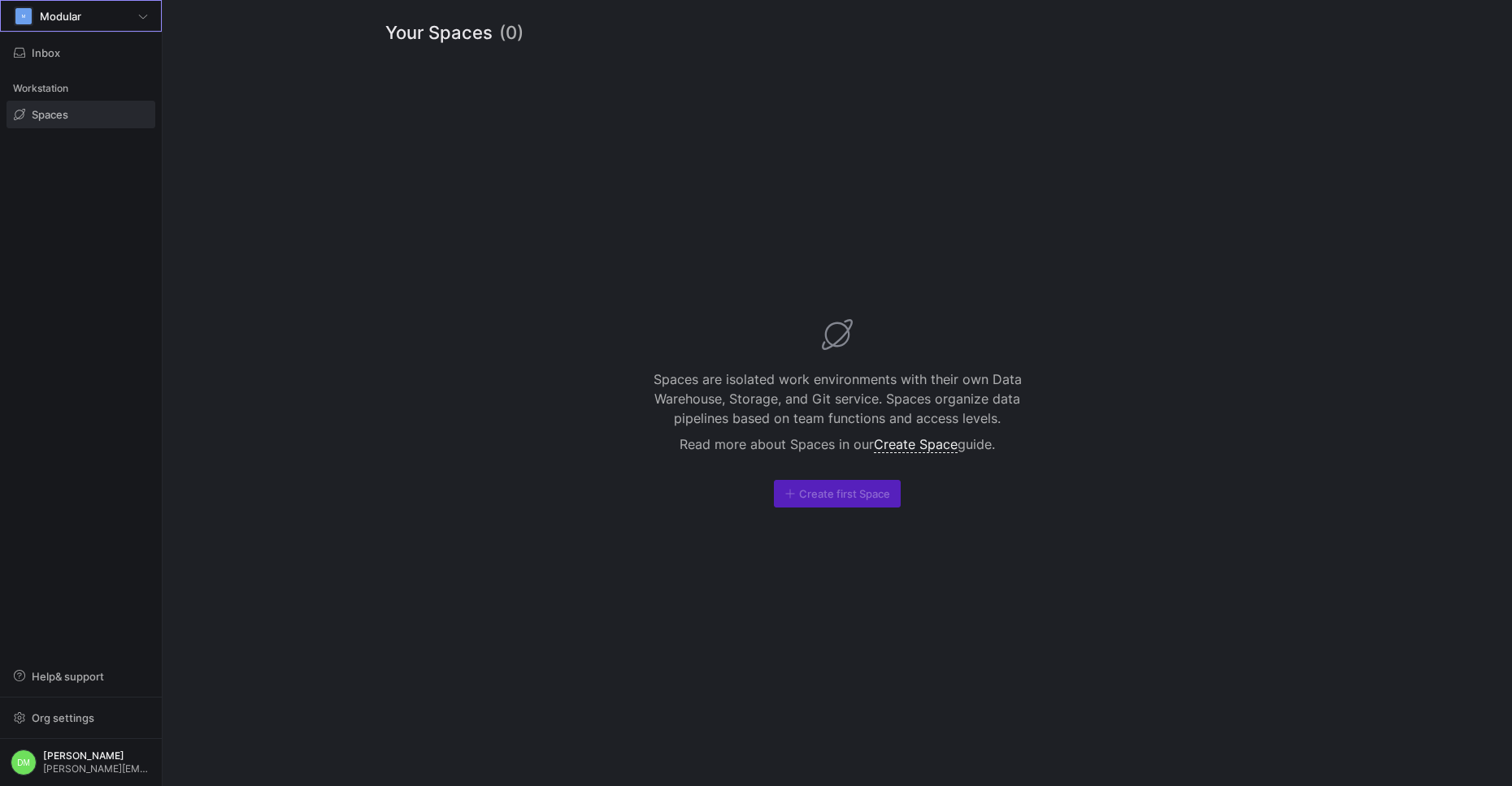
click at [51, 93] on div "Workstation" at bounding box center [80, 89] width 149 height 24
click at [53, 129] on div "Workstation Spaces" at bounding box center [81, 104] width 162 height 62
click at [57, 111] on span "Spaces" at bounding box center [50, 114] width 37 height 13
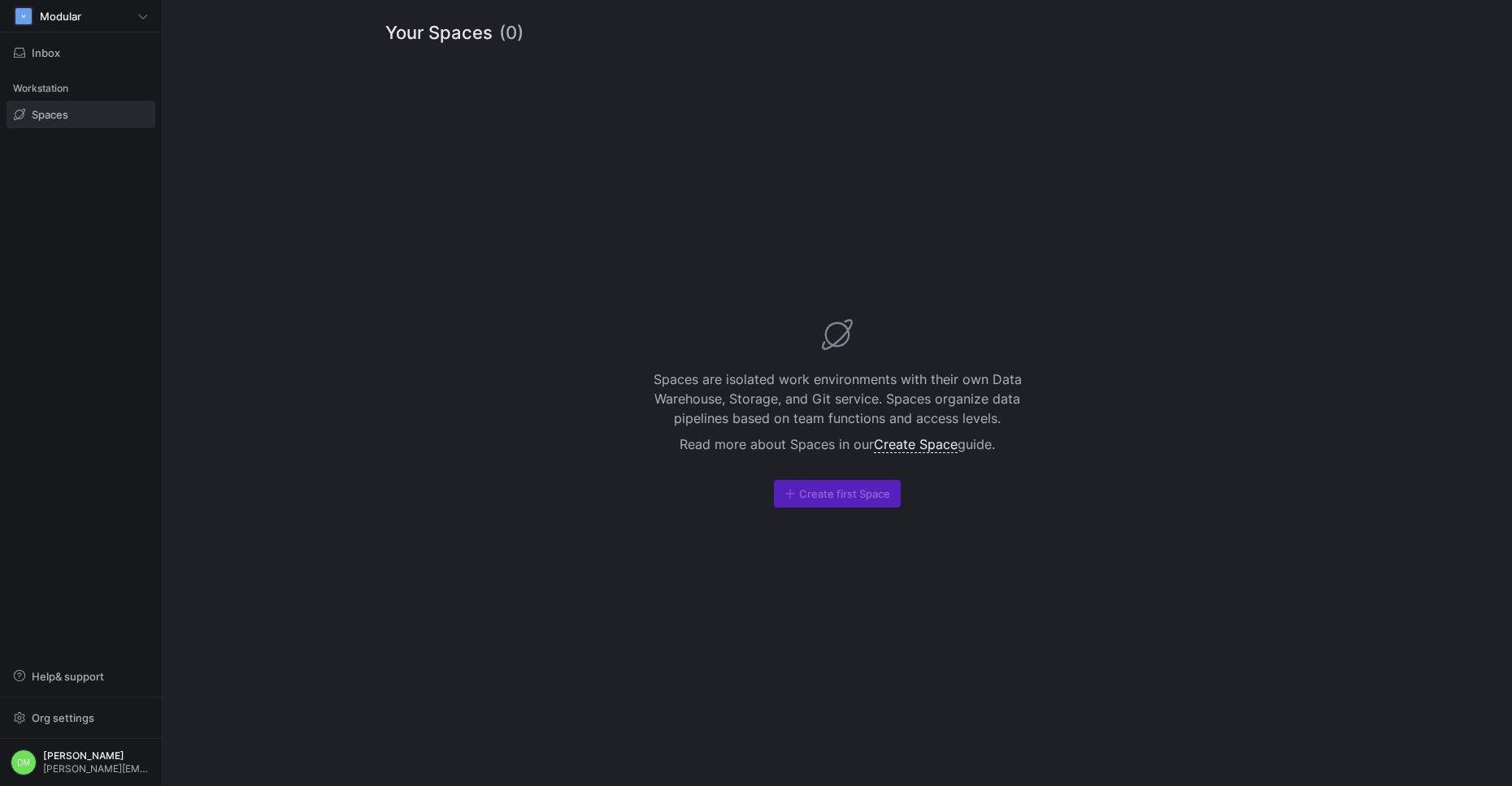
click at [57, 111] on span "Spaces" at bounding box center [50, 114] width 37 height 13
click at [53, 716] on span "Org settings" at bounding box center [63, 717] width 63 height 13
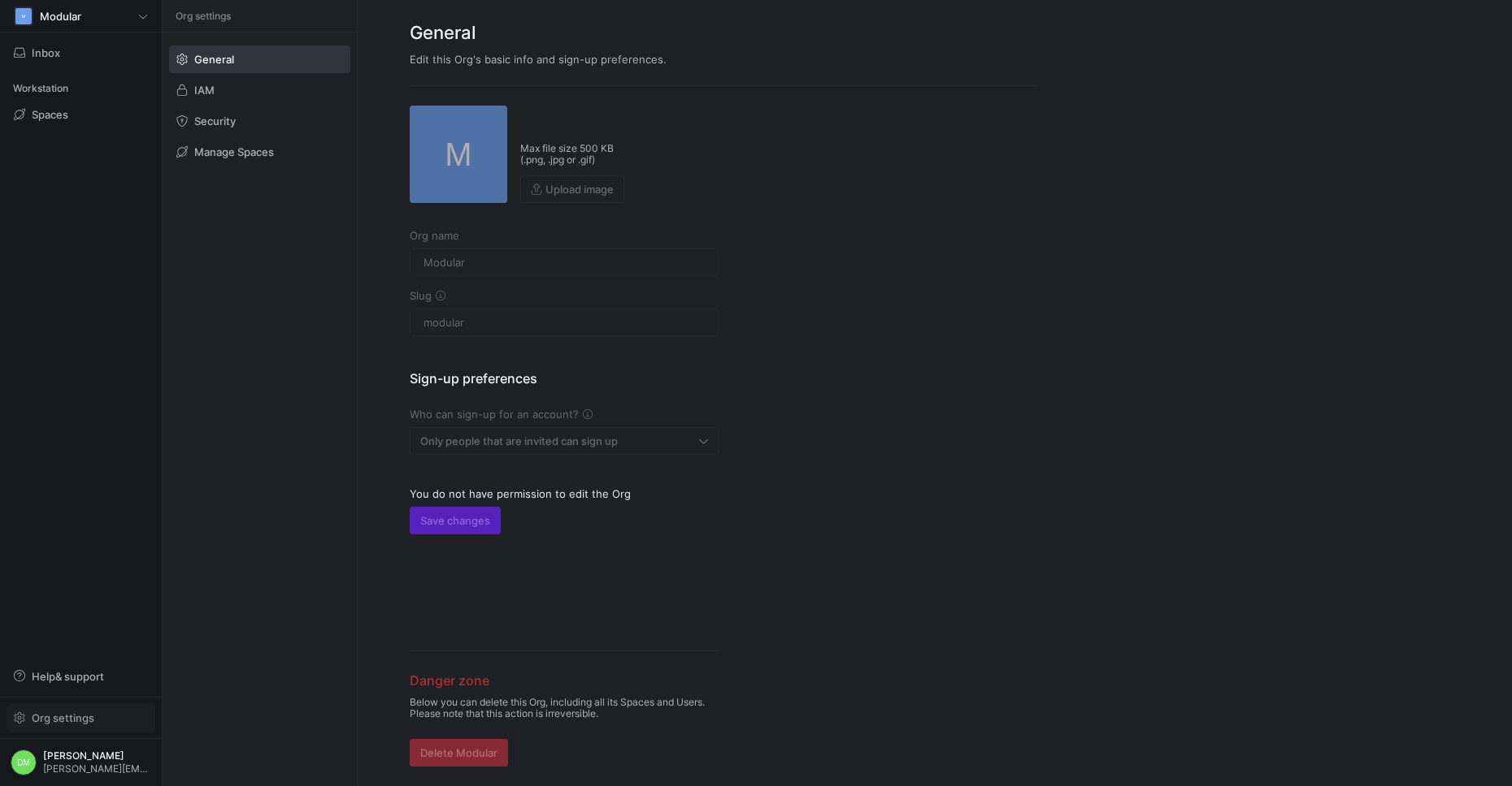
click at [53, 716] on span "Org settings" at bounding box center [63, 717] width 63 height 13
click at [128, 425] on div "M Modular Inbox Workstation Spaces Help & support Org settings [PERSON_NAME] Mo…" at bounding box center [81, 393] width 162 height 786
click at [55, 85] on div "Workstation" at bounding box center [80, 89] width 149 height 24
click at [57, 116] on span "Spaces" at bounding box center [50, 114] width 37 height 13
click at [208, 89] on span "IAM" at bounding box center [204, 90] width 20 height 13
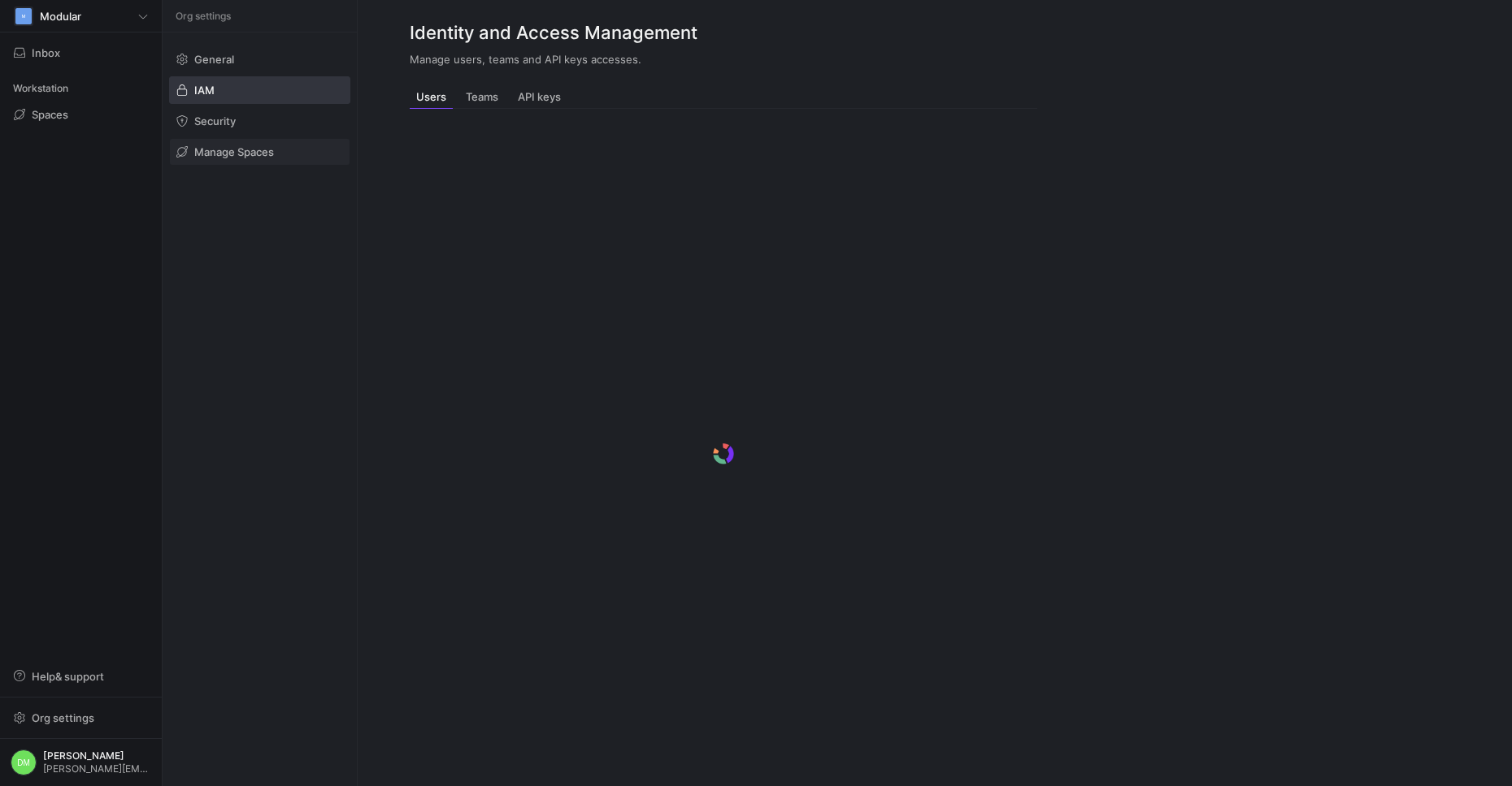
click at [218, 158] on span at bounding box center [260, 152] width 179 height 26
